Goal: Information Seeking & Learning: Compare options

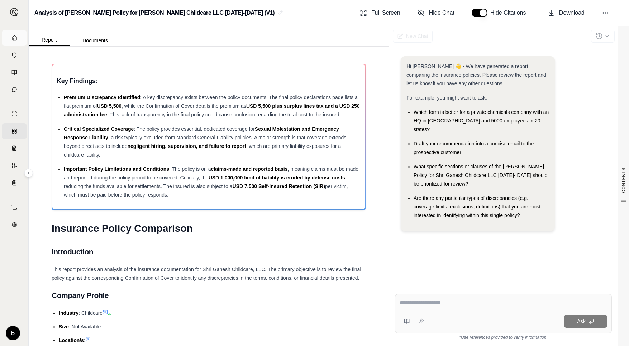
click at [11, 34] on link "Home" at bounding box center [14, 38] width 25 height 16
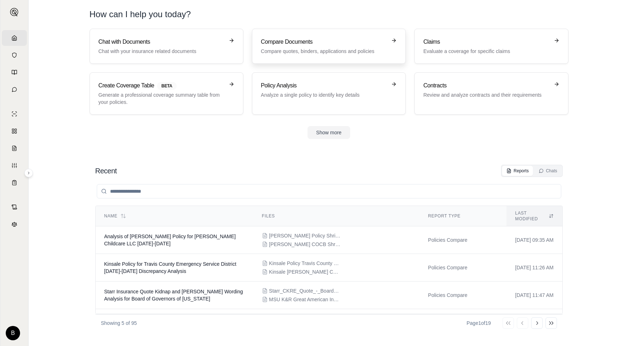
click at [300, 48] on p "Compare quotes, binders, applications and policies" at bounding box center [324, 51] width 126 height 7
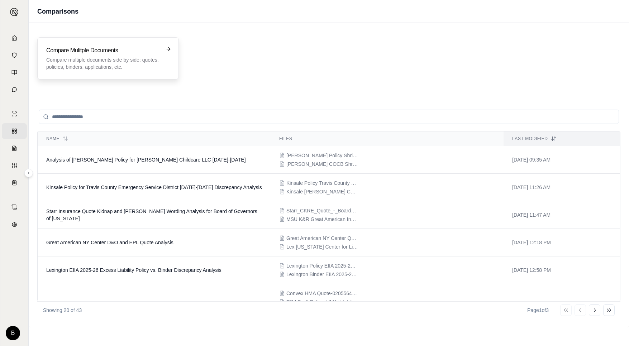
click at [115, 62] on p "Compare multiple documents side by side: quotes, policies, binders, application…" at bounding box center [103, 63] width 114 height 14
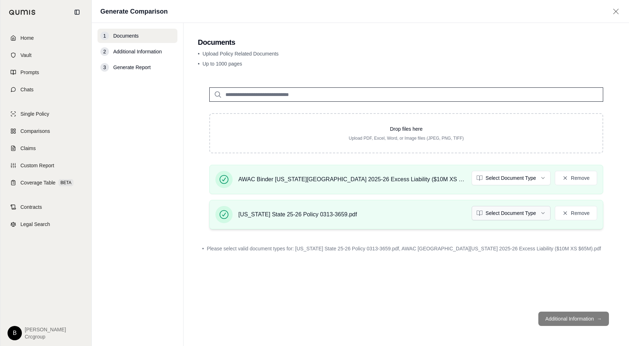
click at [504, 214] on html "Home Vault Prompts Chats Single Policy Comparisons Claims Custom Report Coverag…" at bounding box center [314, 173] width 629 height 346
click at [515, 178] on html "Document type updated successfully Home Vault Prompts Chats Single Policy Compa…" at bounding box center [314, 173] width 629 height 346
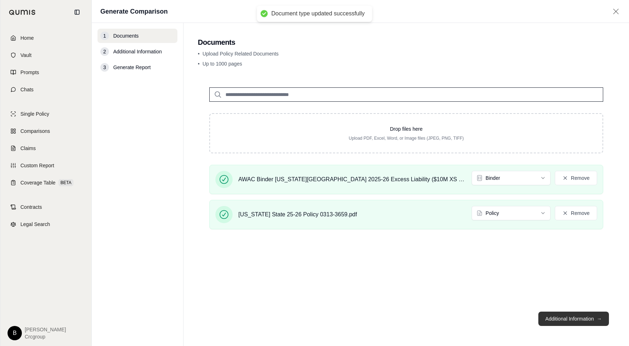
click at [558, 323] on button "Additional Information →" at bounding box center [574, 319] width 71 height 14
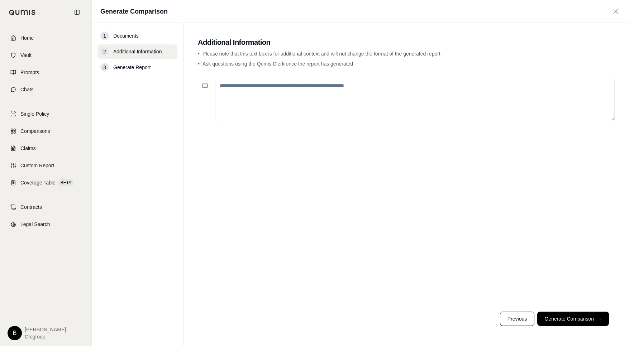
click at [282, 104] on textarea at bounding box center [415, 100] width 400 height 42
drag, startPoint x: 268, startPoint y: 85, endPoint x: 363, endPoint y: 85, distance: 94.7
click at [363, 85] on textarea "**********" at bounding box center [415, 100] width 400 height 42
type textarea "**********"
click at [570, 318] on button "Generate Comparison →" at bounding box center [574, 319] width 72 height 14
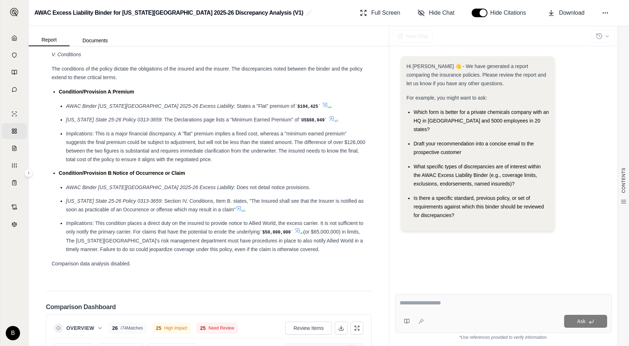
scroll to position [1519, 0]
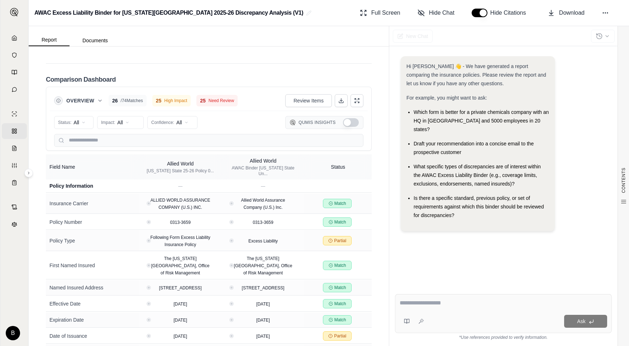
click at [77, 109] on html "Home Vault Prompts Chats Single Policy Comparisons Claims Custom Report Coverag…" at bounding box center [314, 173] width 629 height 346
click at [76, 161] on span "Mismatch" at bounding box center [73, 160] width 29 height 7
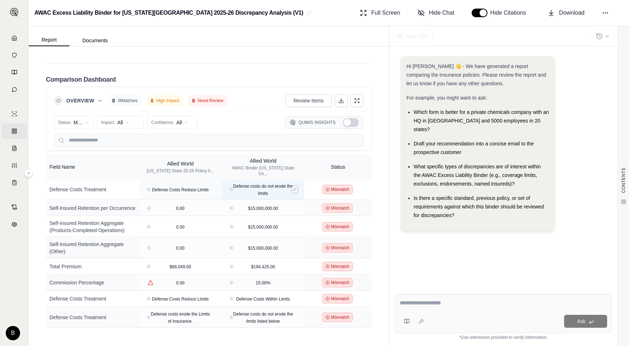
click at [252, 184] on span "Defense costs do not erode the limits" at bounding box center [263, 190] width 60 height 12
click at [129, 155] on th "Field Name" at bounding box center [92, 167] width 93 height 25
click at [180, 160] on div "Allied World" at bounding box center [180, 163] width 67 height 7
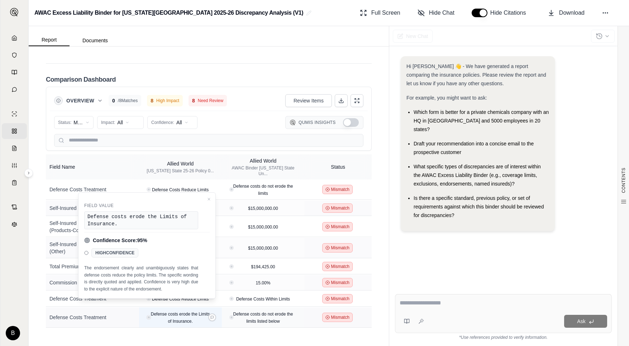
click at [147, 316] on div "View confidence details" at bounding box center [148, 317] width 3 height 3
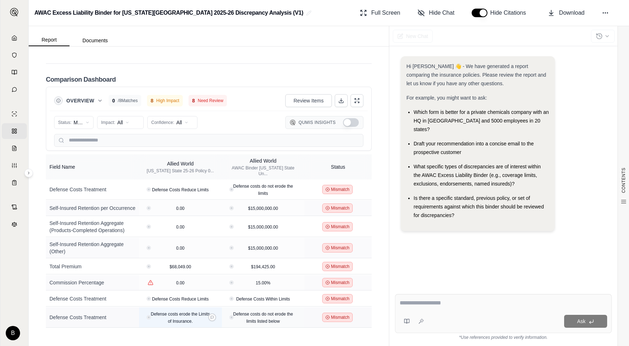
click at [175, 311] on div "Defense costs erode the Limits of Insurance." at bounding box center [181, 318] width 70 height 14
